Goal: Task Accomplishment & Management: Manage account settings

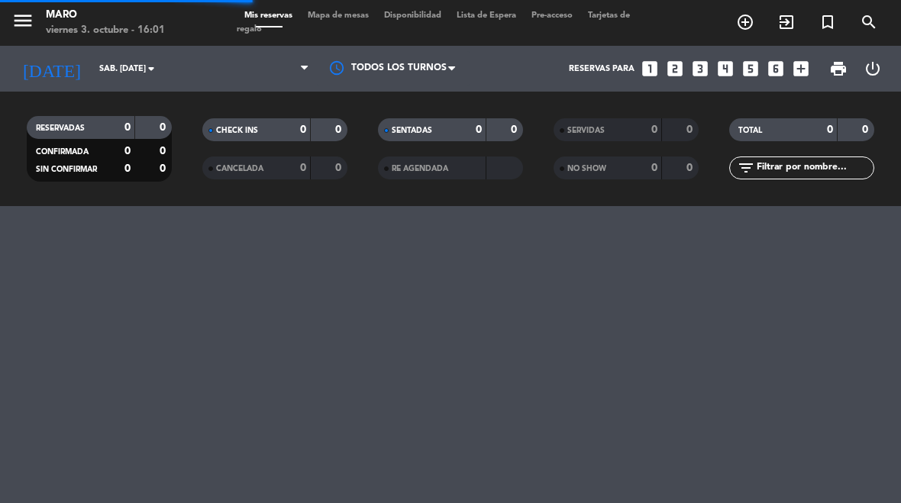
select select "es"
select select "dinner"
select select "es"
select select "dinner"
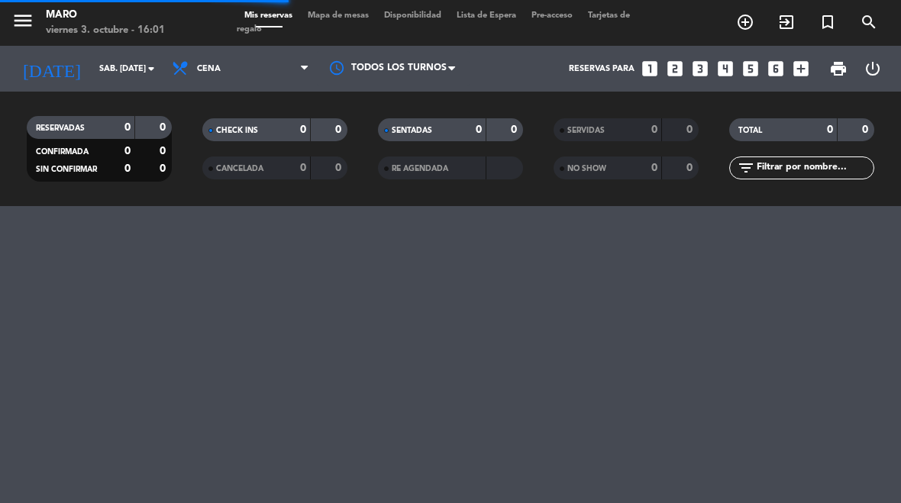
select select "dinner"
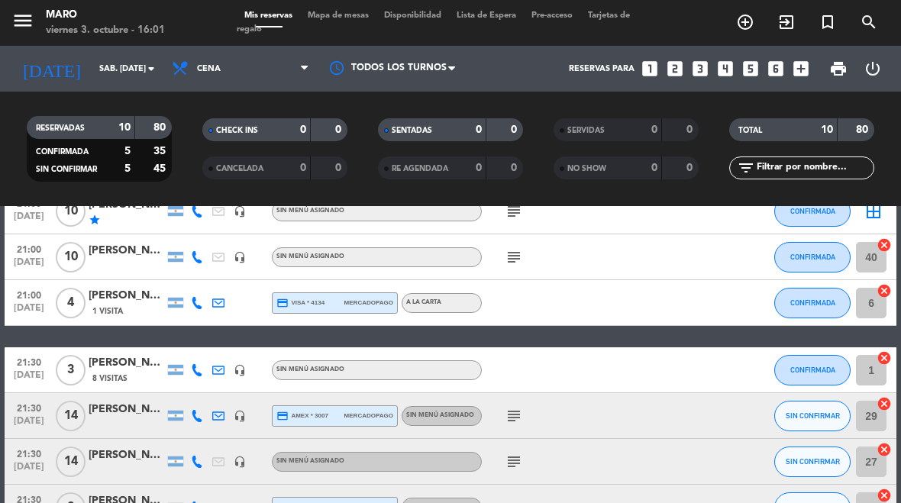
scroll to position [254, 0]
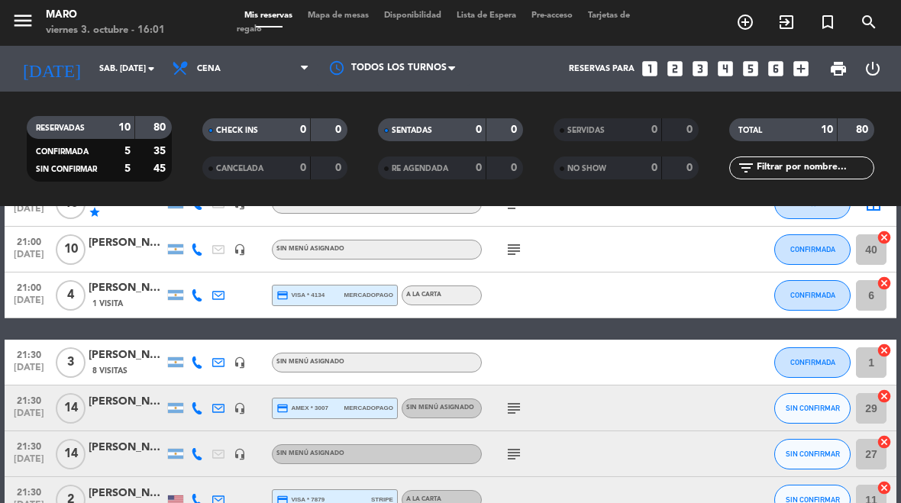
click at [115, 60] on input "sáb. [DATE]" at bounding box center [148, 69] width 113 height 25
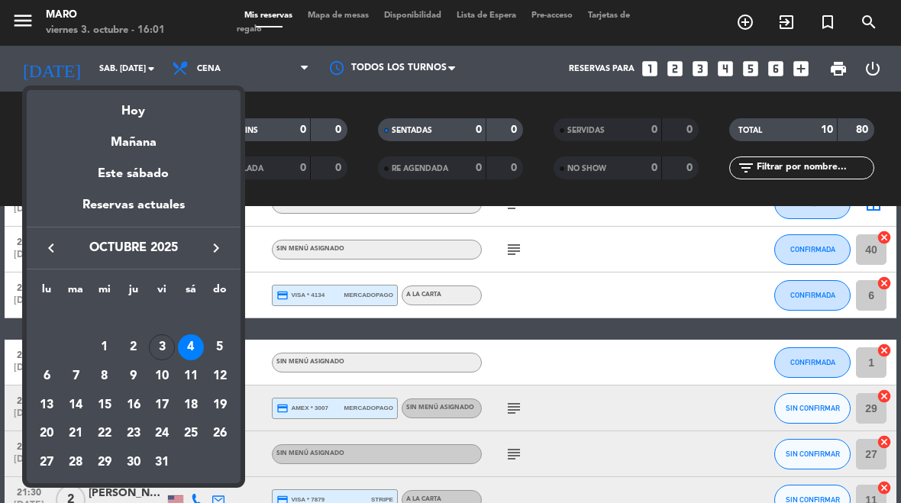
click at [157, 111] on div "Hoy" at bounding box center [134, 105] width 214 height 31
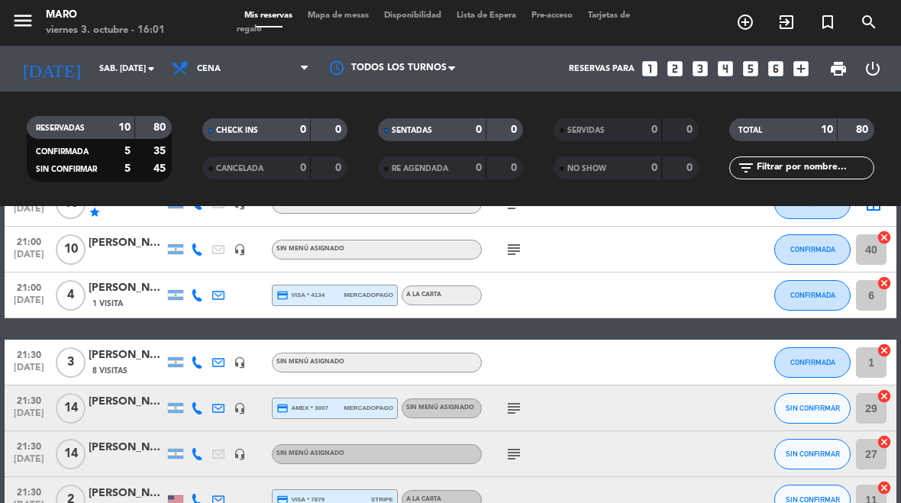
type input "vie. 3 oct."
select select "dinner"
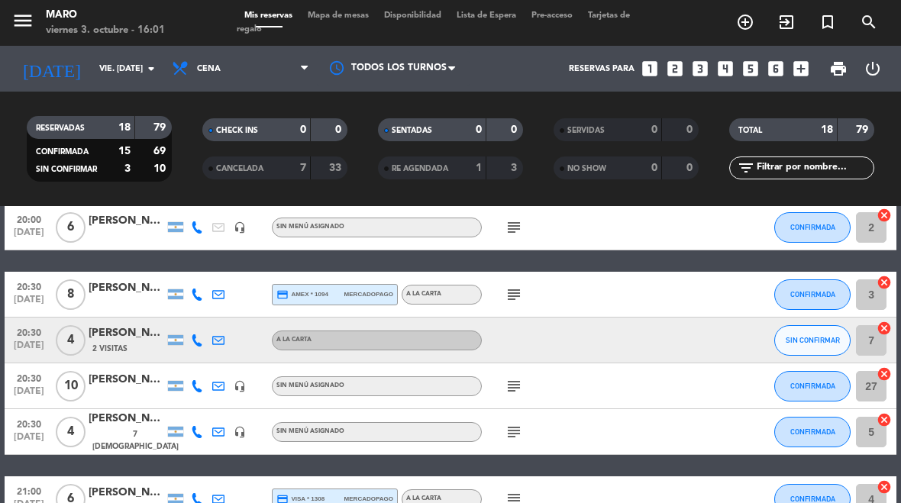
scroll to position [70, 0]
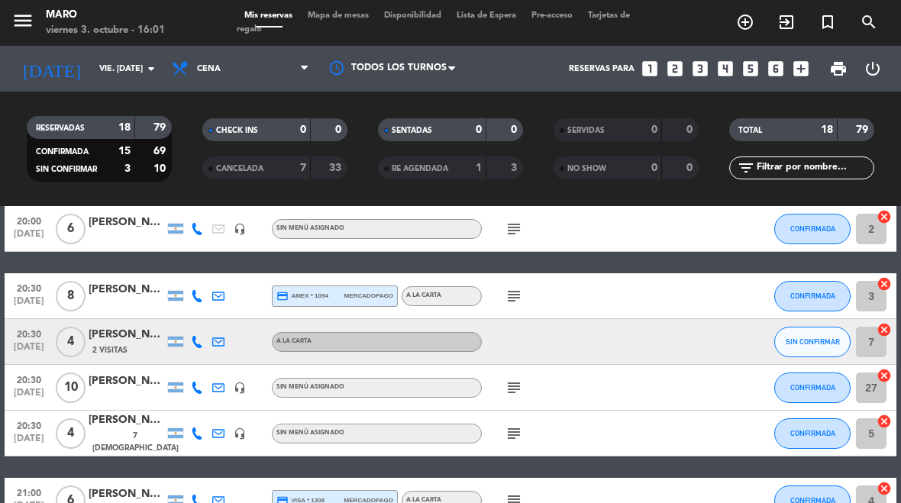
click at [111, 329] on div "Mariana Galperin" at bounding box center [127, 335] width 76 height 18
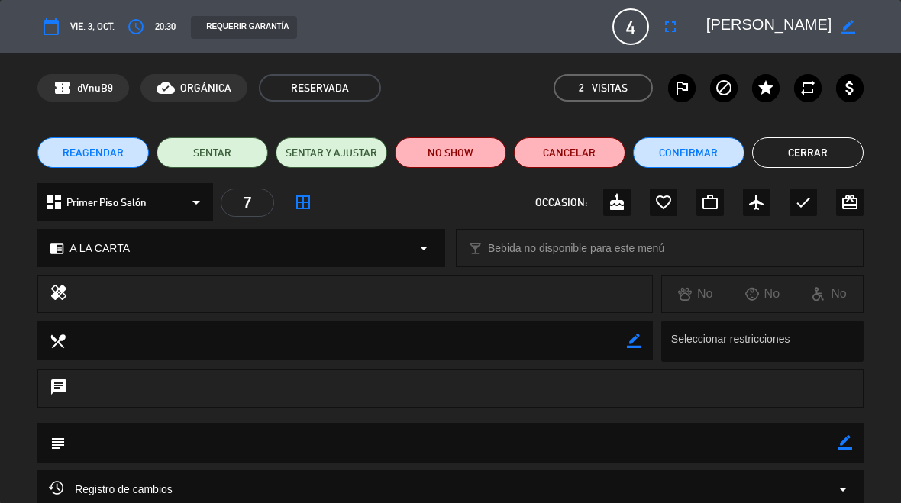
click at [144, 24] on icon "access_time" at bounding box center [136, 27] width 18 height 18
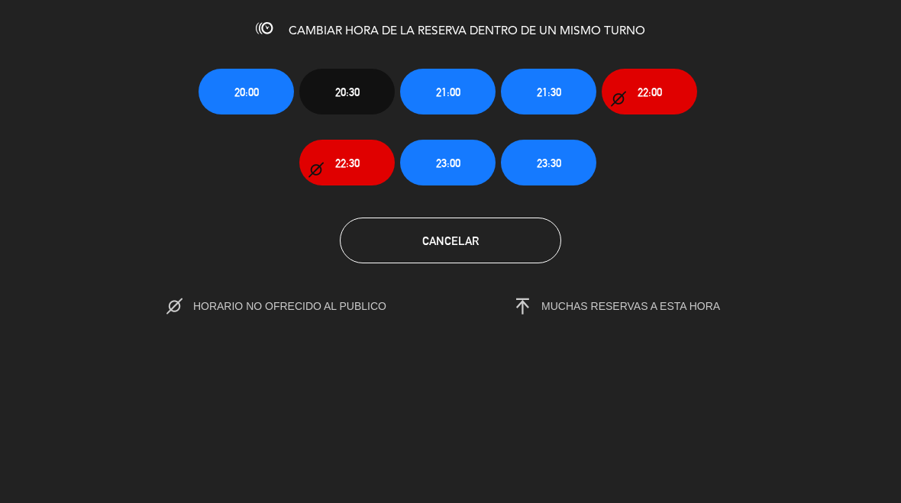
click at [470, 95] on button "21:00" at bounding box center [447, 92] width 95 height 46
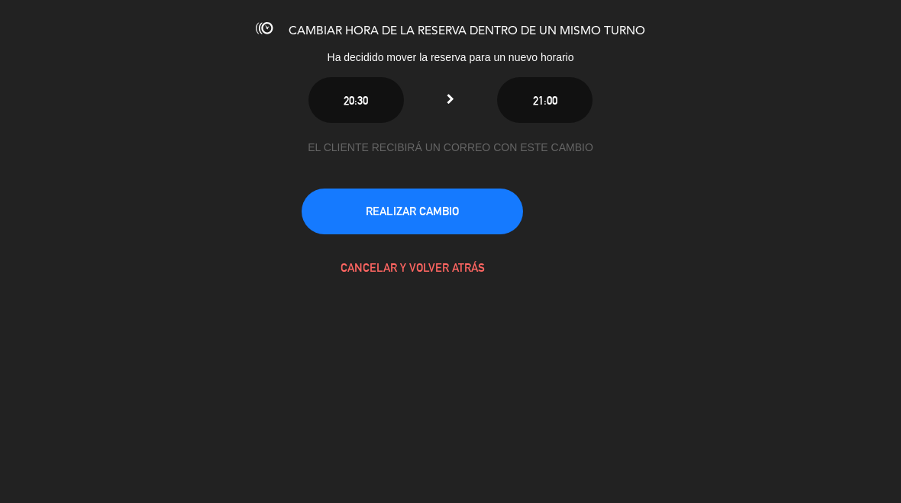
click at [474, 221] on button "REALIZAR CAMBIO" at bounding box center [412, 212] width 221 height 46
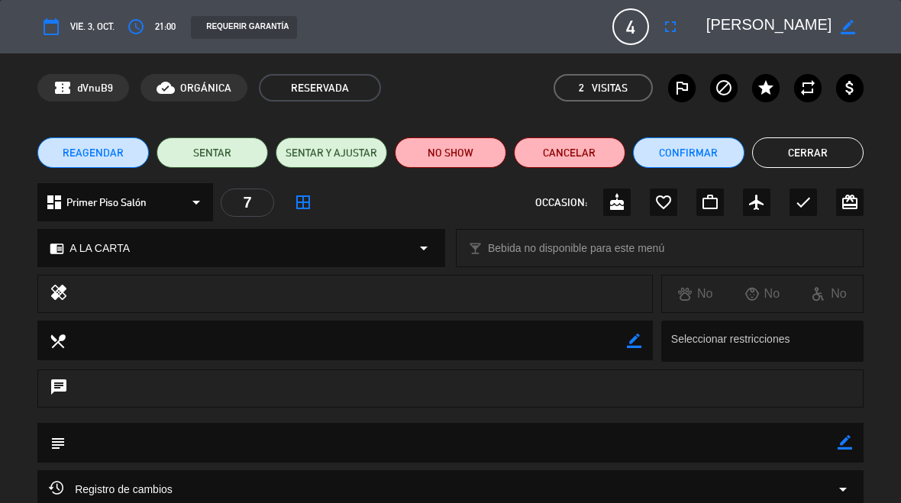
click at [684, 146] on button "Confirmar" at bounding box center [688, 152] width 111 height 31
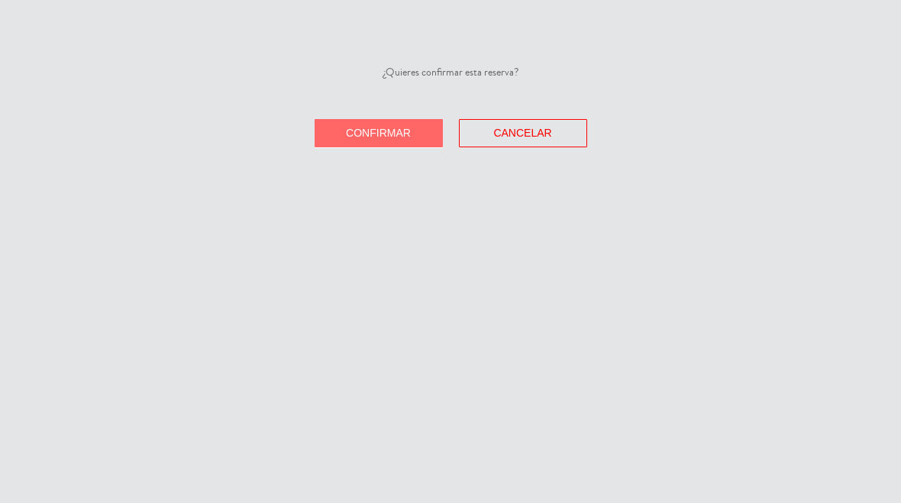
click at [395, 133] on span "Confirmar" at bounding box center [378, 133] width 65 height 12
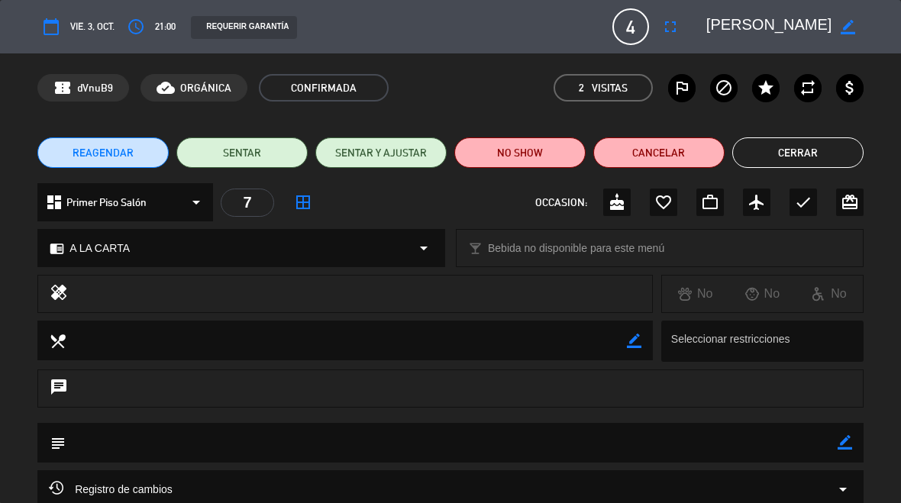
click at [812, 151] on button "Cerrar" at bounding box center [797, 152] width 131 height 31
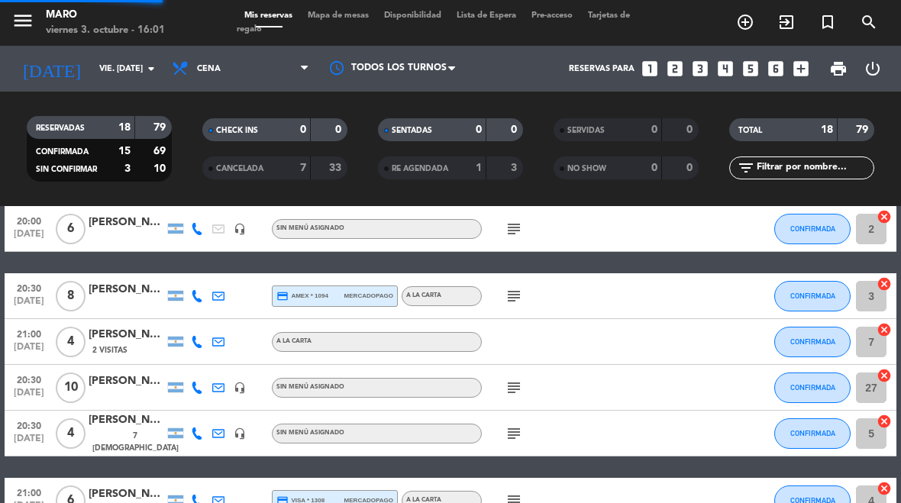
select select "dinner"
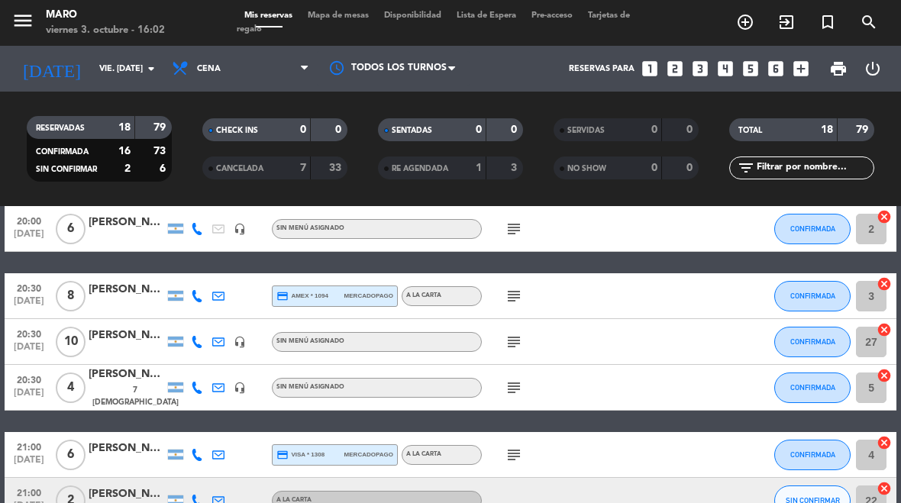
click at [520, 304] on icon "subject" at bounding box center [514, 296] width 18 height 18
